Goal: Navigation & Orientation: Find specific page/section

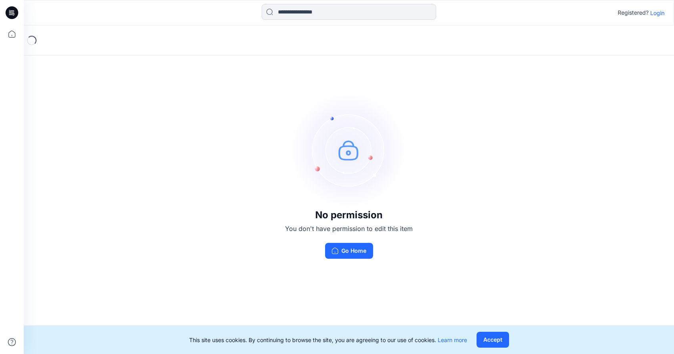
click at [662, 11] on p "Login" at bounding box center [658, 13] width 14 height 8
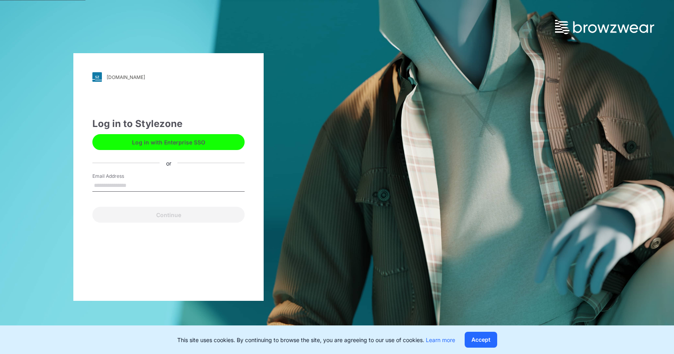
type input "**********"
click at [169, 215] on button "Continue" at bounding box center [168, 215] width 152 height 16
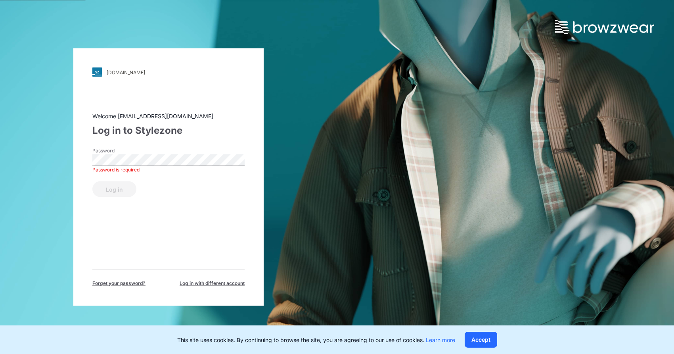
click at [114, 189] on button "Log in" at bounding box center [114, 189] width 44 height 16
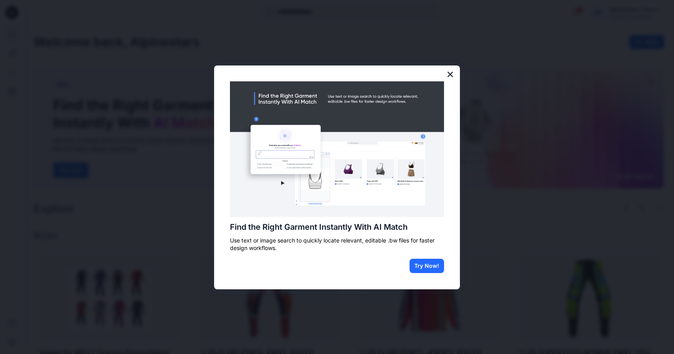
click at [449, 75] on button "×" at bounding box center [451, 74] width 8 height 13
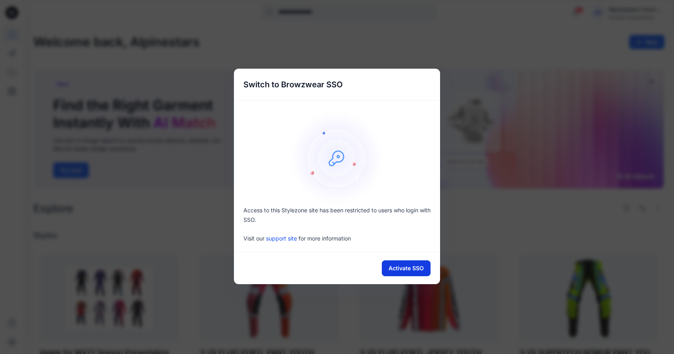
click at [409, 269] on button "Activate SSO" at bounding box center [406, 268] width 49 height 16
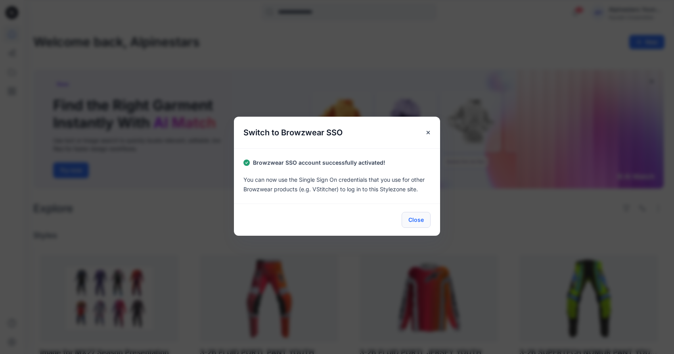
click at [419, 224] on button "Close" at bounding box center [416, 220] width 29 height 16
click at [417, 220] on button "Close" at bounding box center [416, 220] width 29 height 16
click at [428, 133] on icon "Close" at bounding box center [428, 132] width 3 height 3
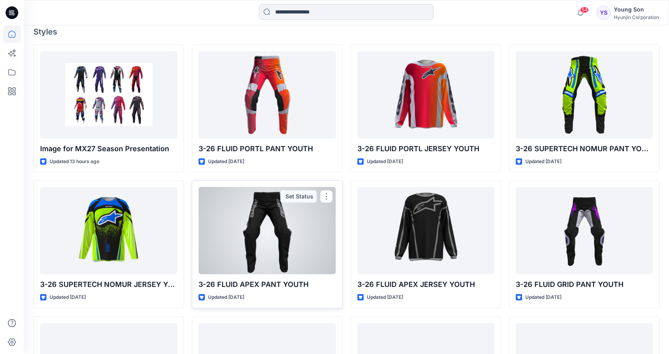
scroll to position [174, 0]
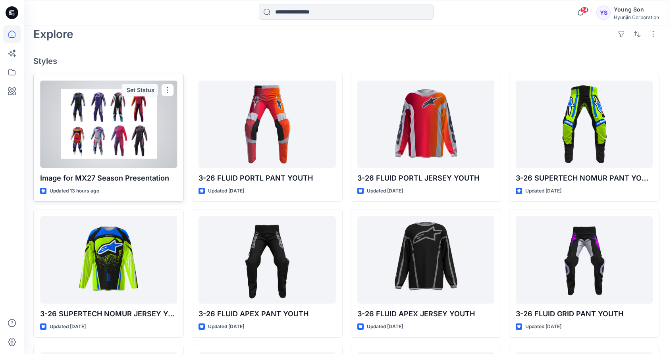
click at [127, 137] on div at bounding box center [108, 124] width 137 height 87
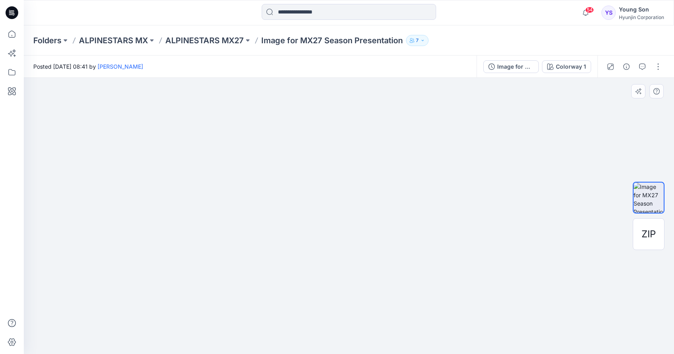
click at [554, 146] on img at bounding box center [349, 145] width 532 height 417
click at [554, 146] on img at bounding box center [349, 154] width 498 height 400
